Goal: Task Accomplishment & Management: Manage account settings

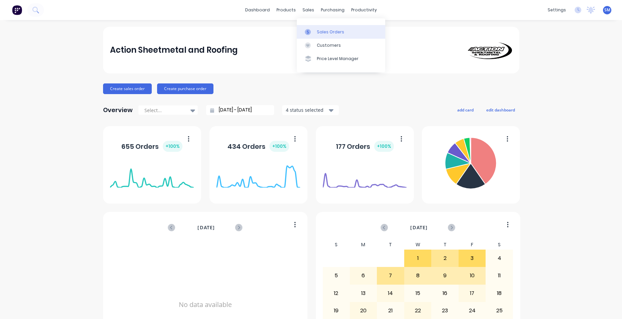
drag, startPoint x: 323, startPoint y: 28, endPoint x: 310, endPoint y: 31, distance: 13.7
click at [323, 28] on link "Sales Orders" at bounding box center [341, 31] width 88 height 13
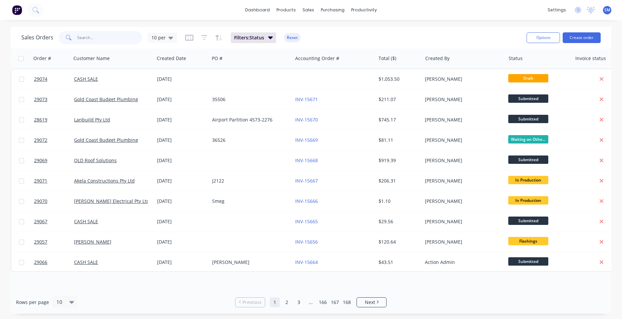
click at [94, 41] on input "text" at bounding box center [109, 37] width 65 height 13
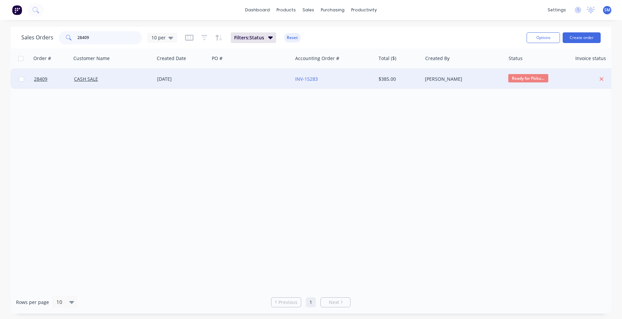
type input "28409"
click at [193, 75] on div "[DATE]" at bounding box center [181, 79] width 55 height 20
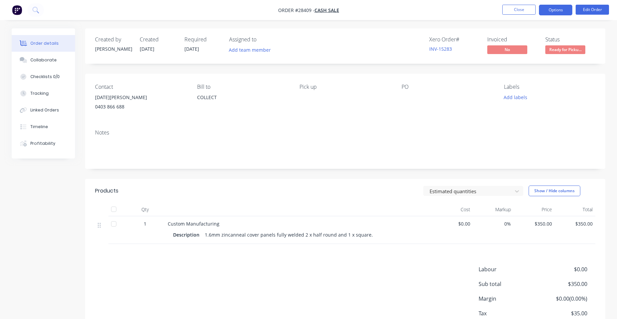
click at [556, 14] on button "Options" at bounding box center [555, 10] width 33 height 11
click at [589, 44] on div "Status Ready for Picku..." at bounding box center [570, 45] width 50 height 19
drag, startPoint x: 589, startPoint y: 44, endPoint x: 574, endPoint y: 52, distance: 16.6
click at [574, 52] on span "Ready for Picku..." at bounding box center [565, 49] width 40 height 8
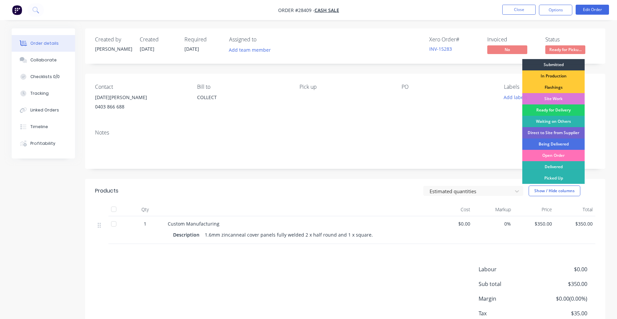
drag, startPoint x: 563, startPoint y: 176, endPoint x: 563, endPoint y: 170, distance: 5.7
click at [563, 176] on div "Picked Up" at bounding box center [553, 177] width 62 height 11
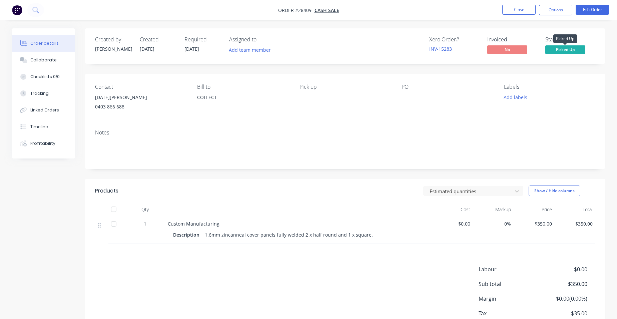
click at [573, 49] on span "Picked Up" at bounding box center [565, 49] width 40 height 8
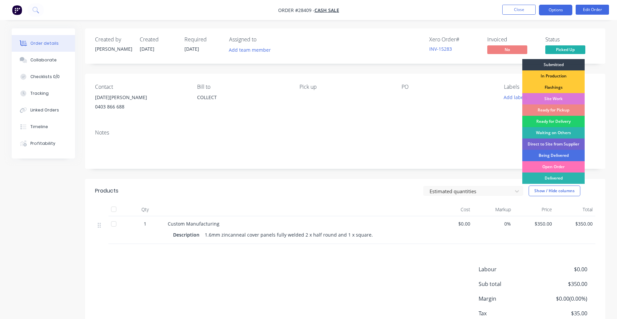
click at [562, 11] on button "Options" at bounding box center [555, 10] width 33 height 11
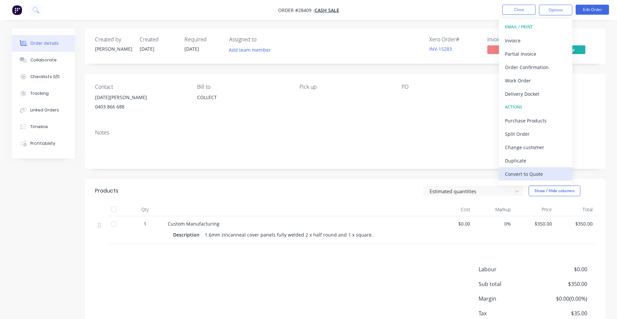
click at [534, 169] on button "Convert to Quote" at bounding box center [535, 173] width 73 height 13
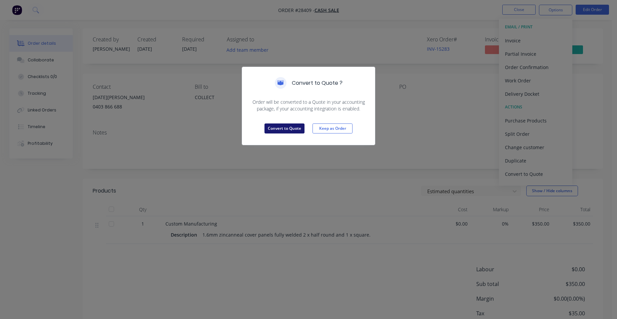
click at [278, 131] on button "Convert to Quote" at bounding box center [284, 128] width 40 height 10
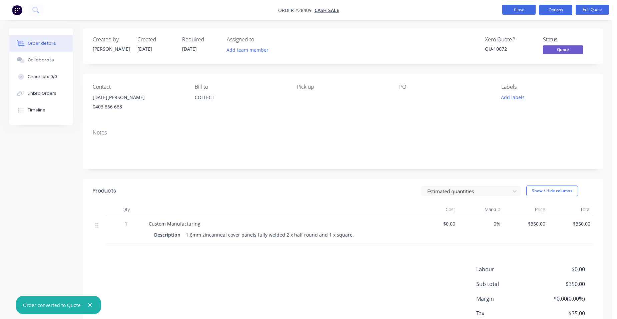
click at [517, 14] on button "Close" at bounding box center [518, 10] width 33 height 10
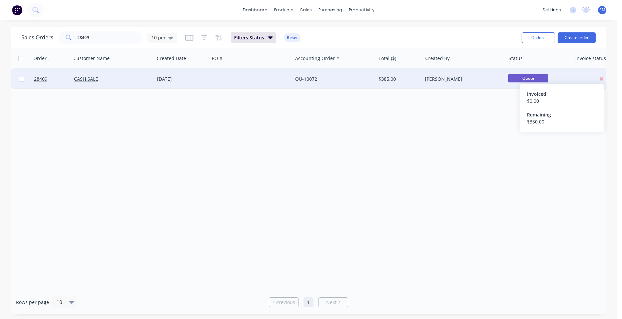
click at [600, 78] on icon at bounding box center [602, 79] width 4 height 4
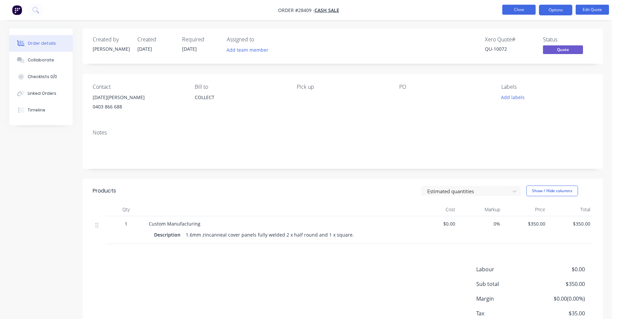
click at [522, 11] on button "Close" at bounding box center [518, 10] width 33 height 10
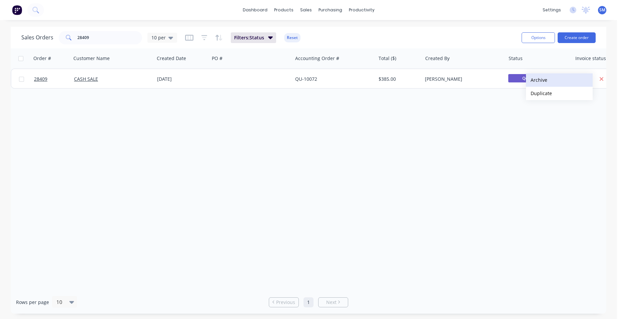
click at [536, 79] on button "Archive" at bounding box center [559, 79] width 67 height 13
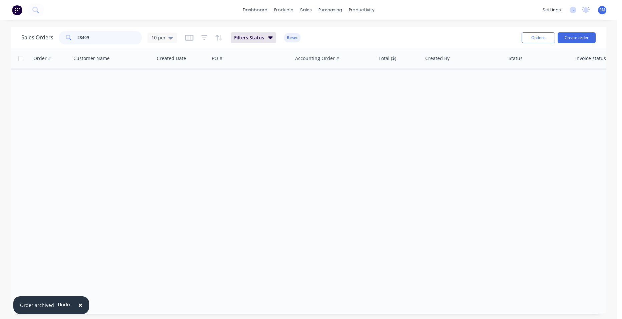
drag, startPoint x: 67, startPoint y: 38, endPoint x: 47, endPoint y: 38, distance: 19.7
click at [49, 39] on div "Sales Orders 28409 10 per" at bounding box center [99, 37] width 156 height 13
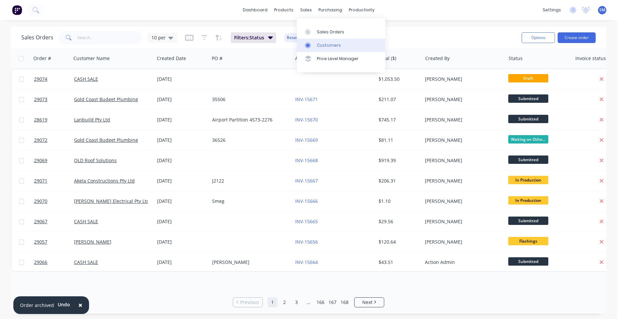
click at [324, 42] on link "Customers" at bounding box center [341, 45] width 88 height 13
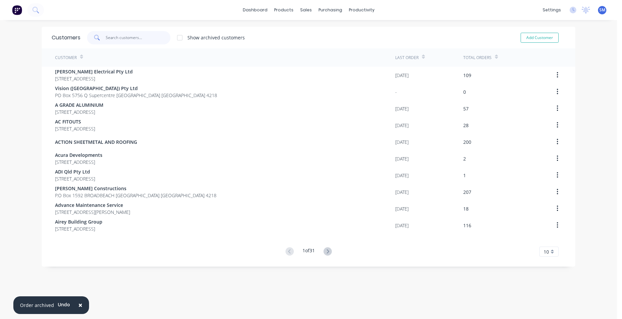
click at [106, 36] on input "text" at bounding box center [138, 37] width 65 height 13
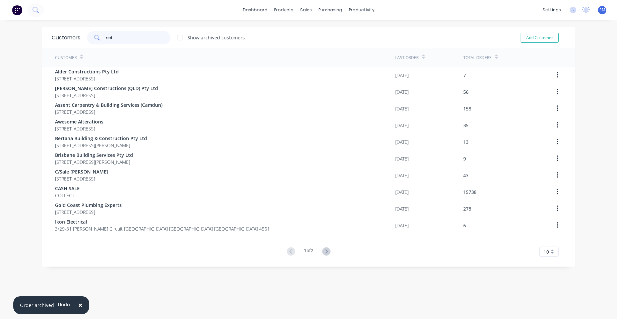
type input "red"
